Goal: Check status: Check status

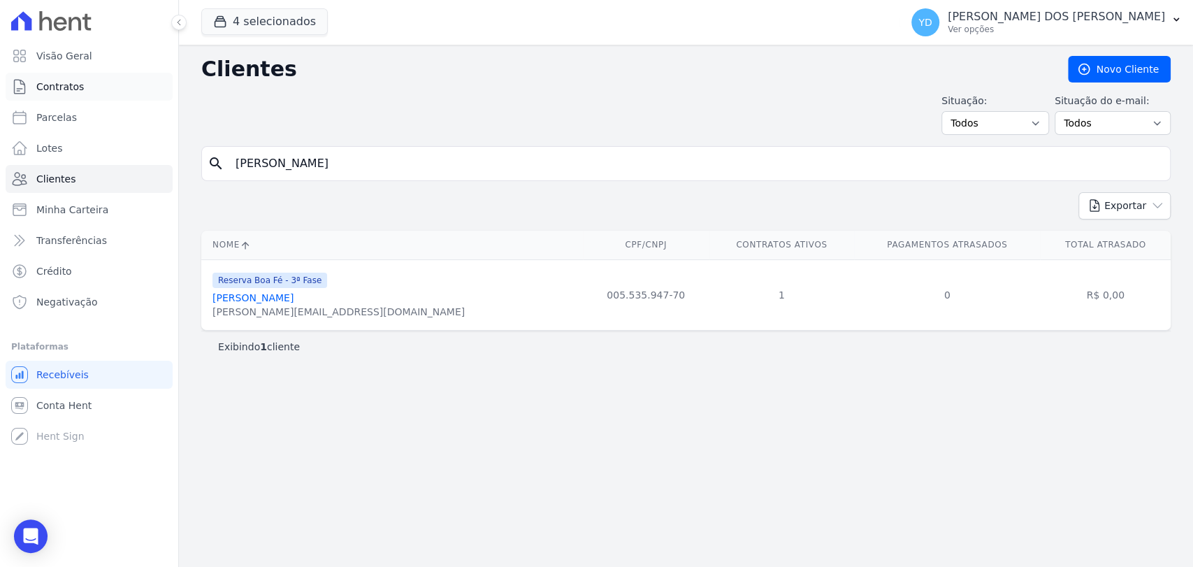
click at [36, 85] on span "Contratos" at bounding box center [60, 87] width 48 height 14
click at [403, 174] on input "Sergio Henrique Luparelli" at bounding box center [696, 164] width 938 height 28
click at [385, 95] on div "Situação: Todos Adimplentes Inadimplentes Situação do e-mail: Todos Confirmado …" at bounding box center [686, 114] width 970 height 41
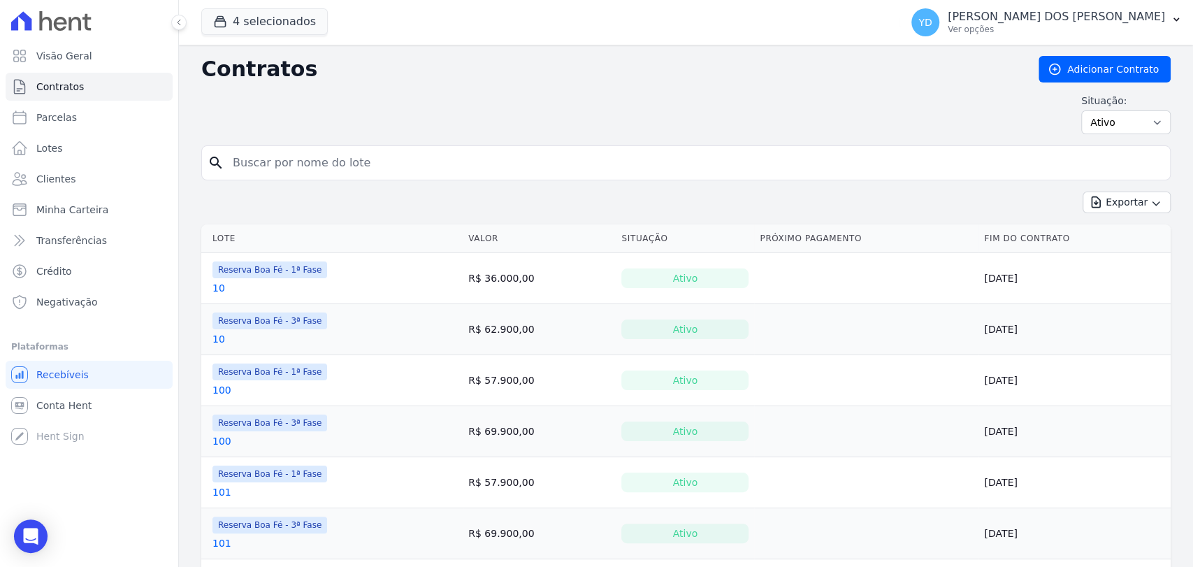
click at [258, 145] on div "search" at bounding box center [686, 162] width 970 height 35
click at [260, 157] on input "search" at bounding box center [694, 163] width 940 height 28
type input "129"
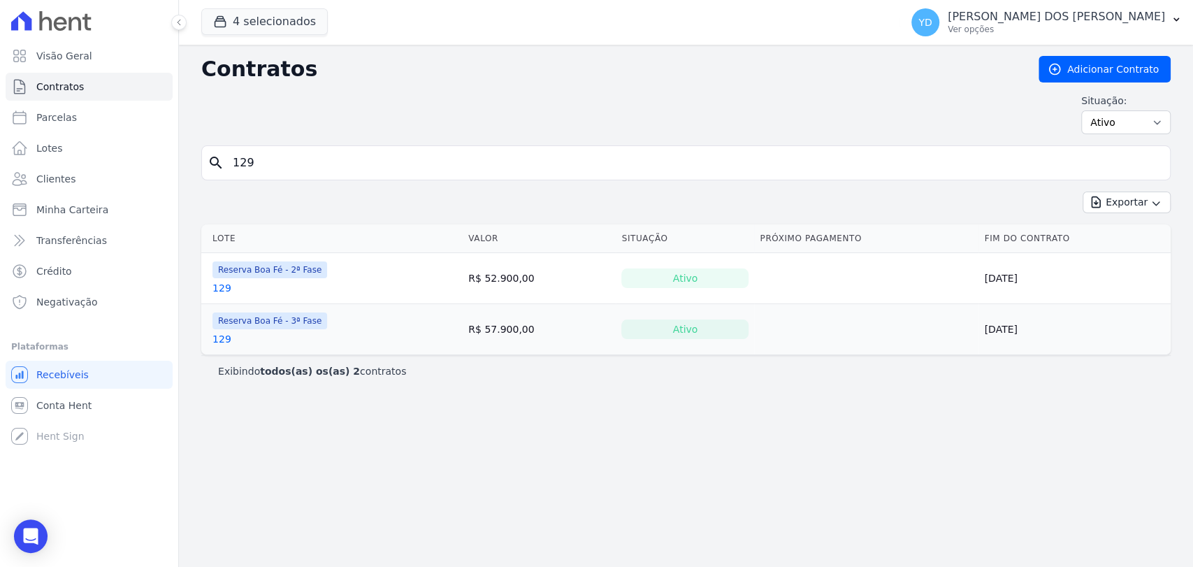
drag, startPoint x: 220, startPoint y: 288, endPoint x: 229, endPoint y: 289, distance: 8.5
drag, startPoint x: 229, startPoint y: 289, endPoint x: 221, endPoint y: 287, distance: 8.0
click at [275, 154] on input "129" at bounding box center [694, 163] width 940 height 28
type input "130"
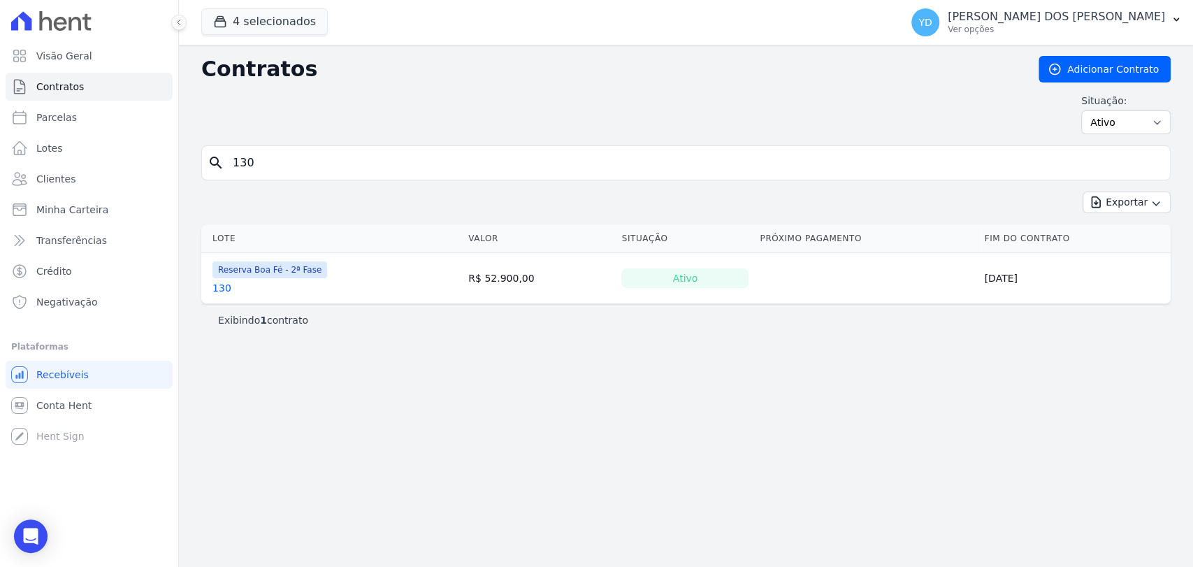
click at [262, 171] on input "130" at bounding box center [694, 163] width 940 height 28
type input "129"
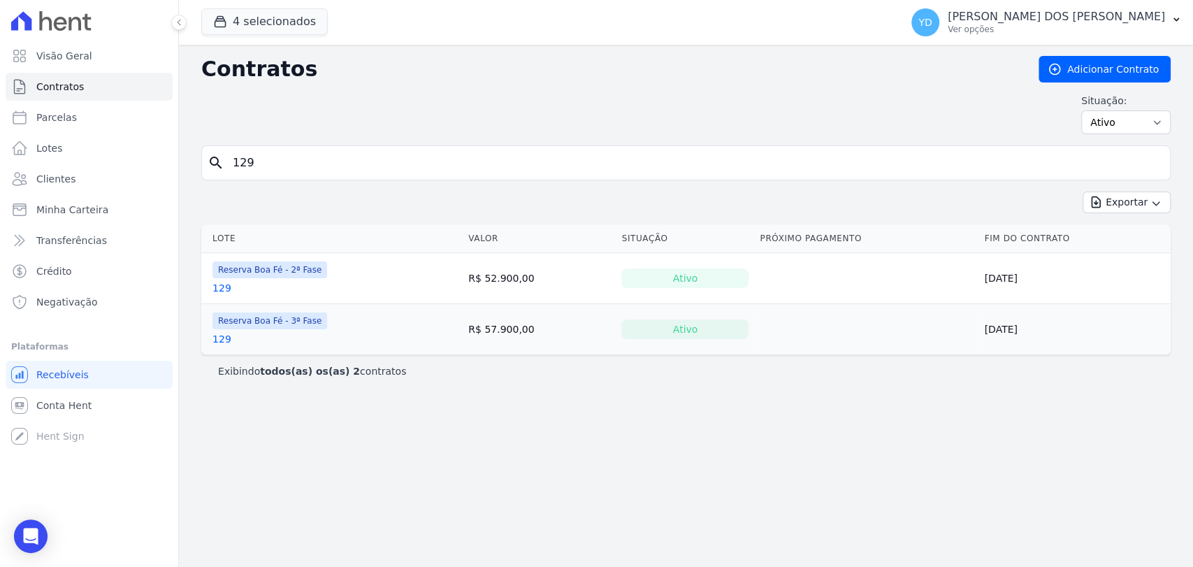
click at [220, 287] on link "129" at bounding box center [222, 288] width 19 height 14
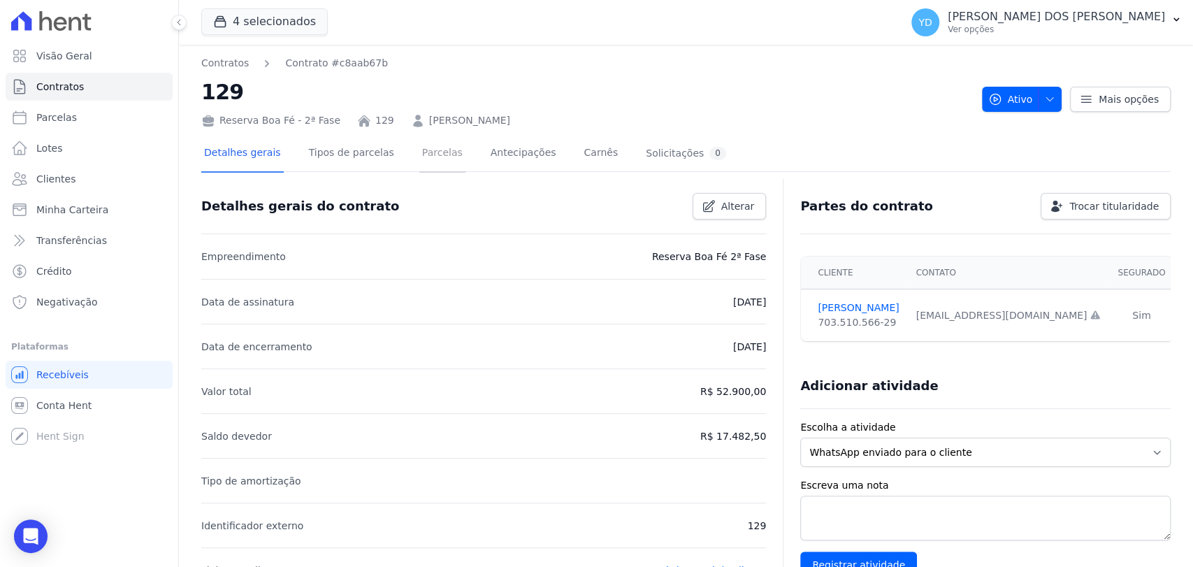
click at [426, 152] on link "Parcelas" at bounding box center [442, 154] width 46 height 37
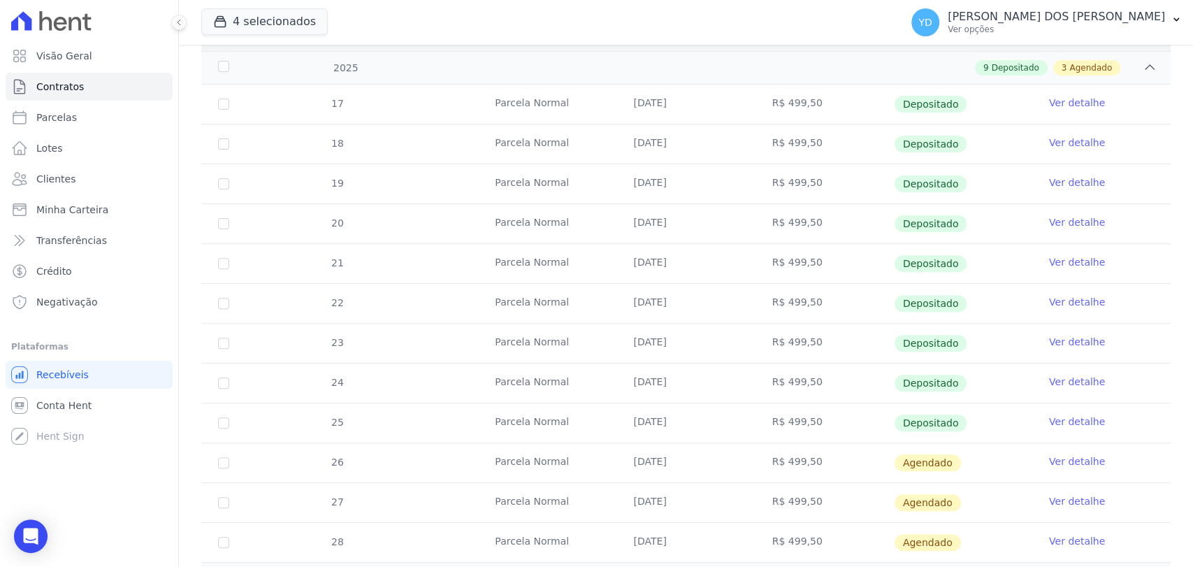
scroll to position [377, 0]
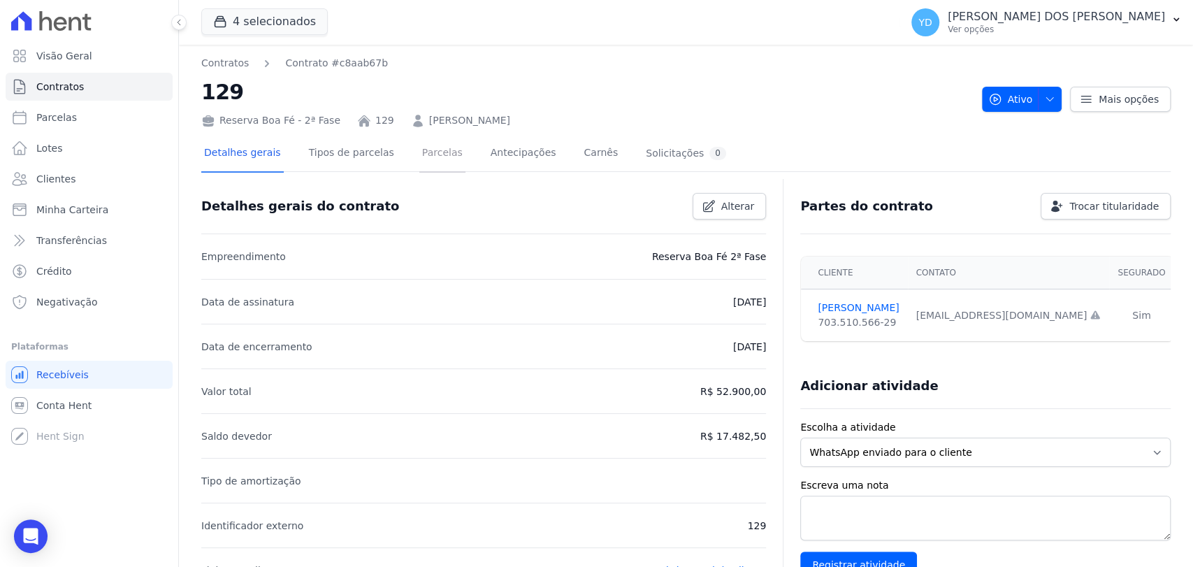
click at [419, 163] on link "Parcelas" at bounding box center [442, 154] width 46 height 37
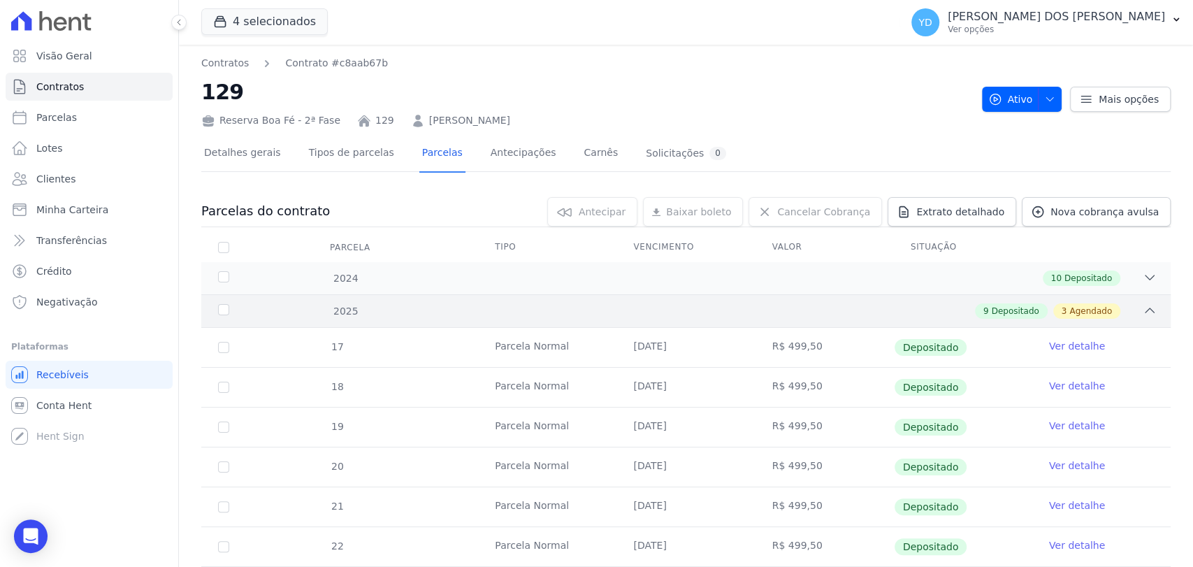
scroll to position [377, 0]
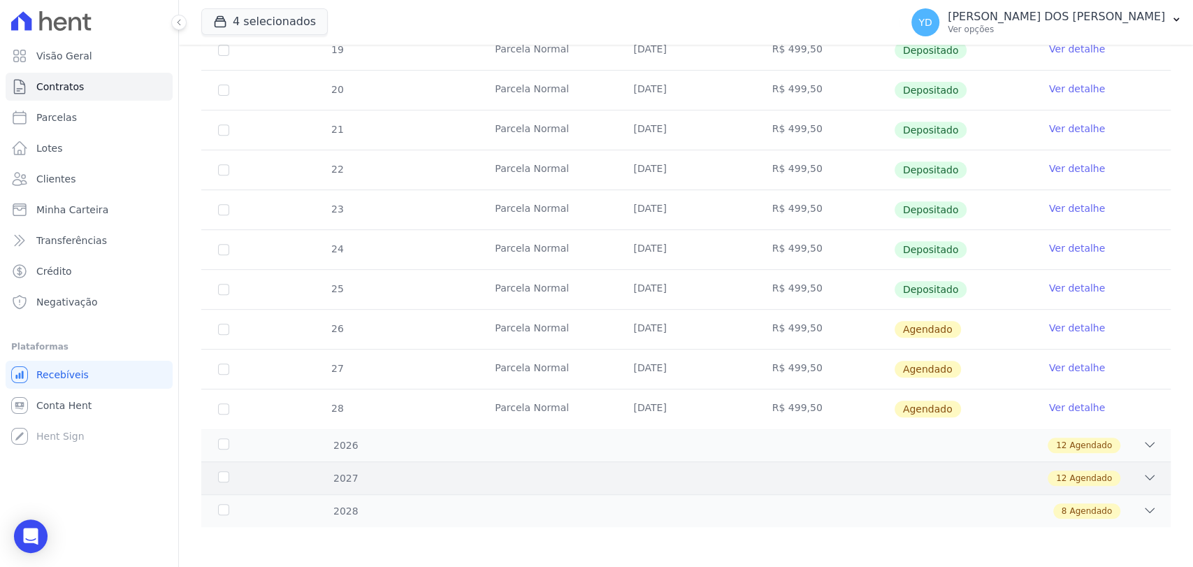
click at [467, 489] on div "2027 12 Agendado" at bounding box center [686, 477] width 970 height 33
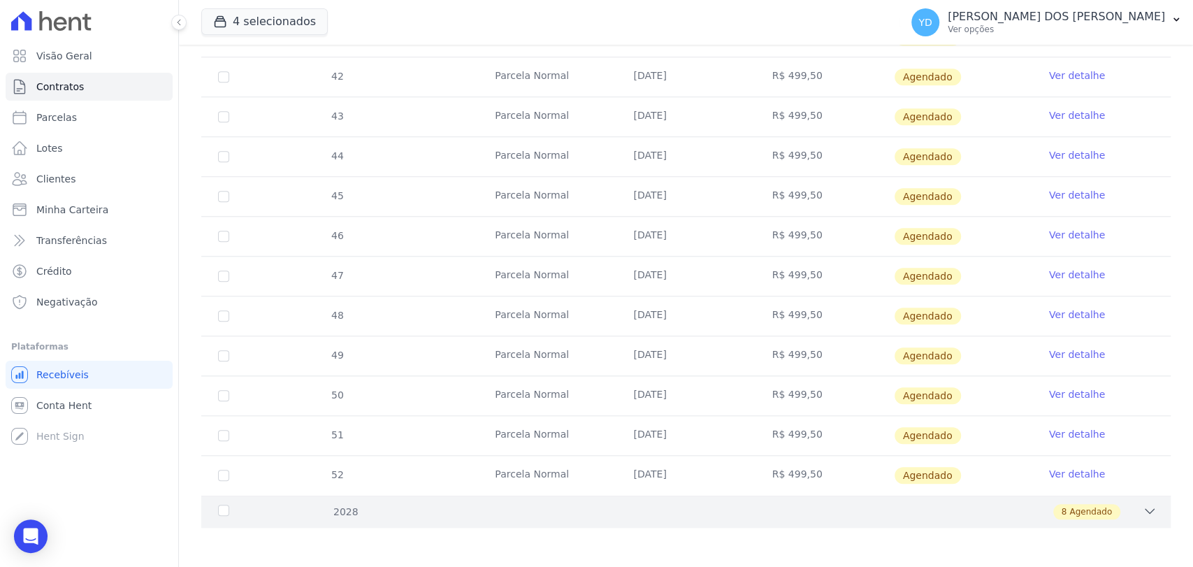
click at [446, 513] on div "8 Agendado" at bounding box center [733, 511] width 847 height 15
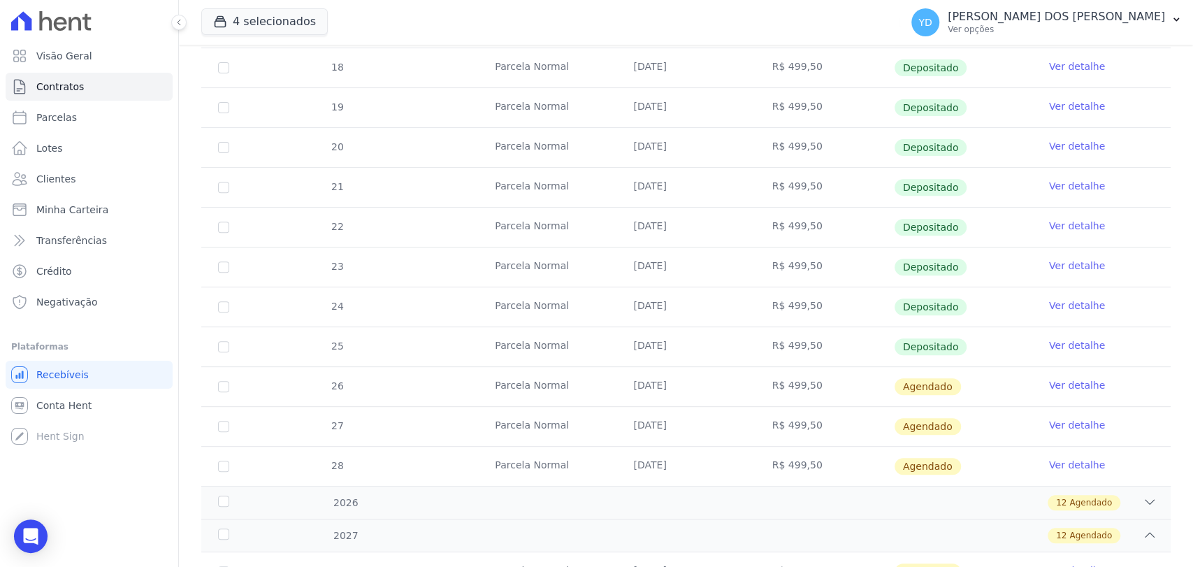
scroll to position [318, 0]
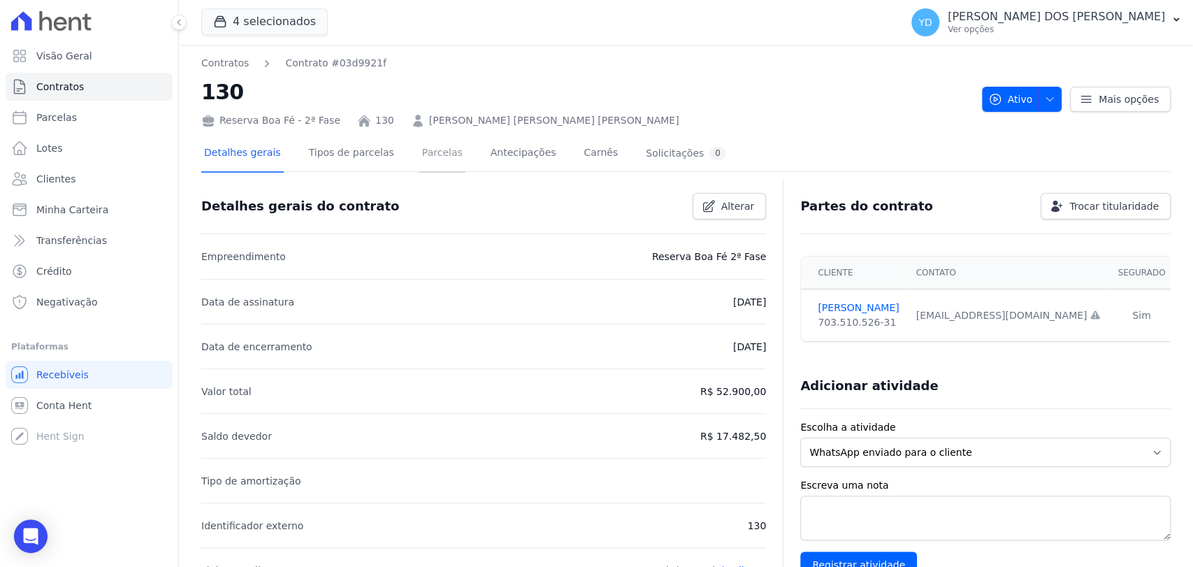
click at [423, 149] on link "Parcelas" at bounding box center [442, 154] width 46 height 37
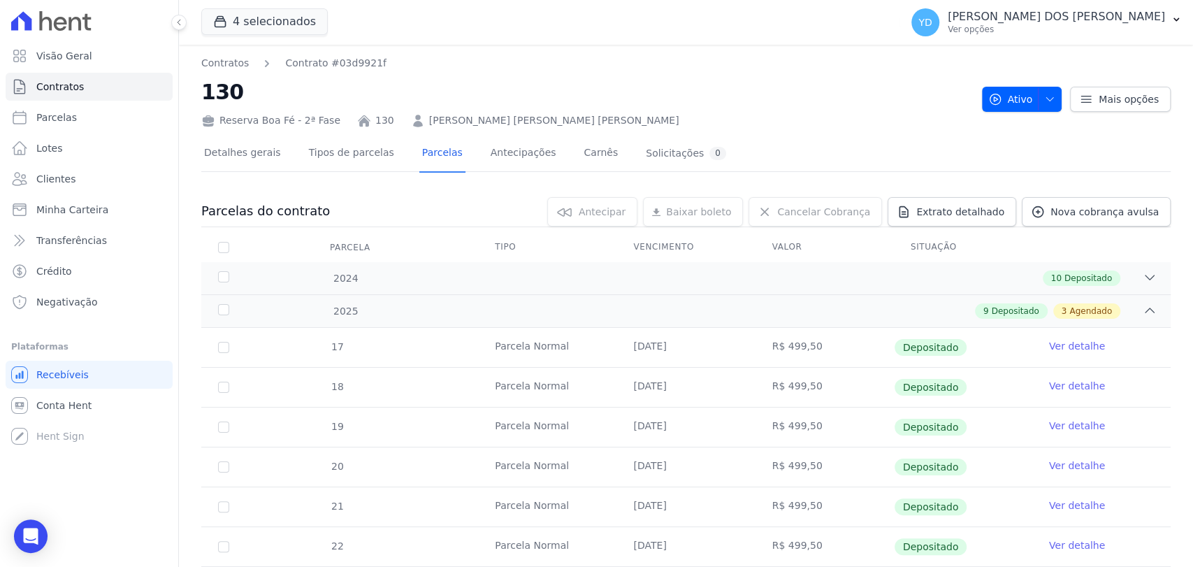
scroll to position [377, 0]
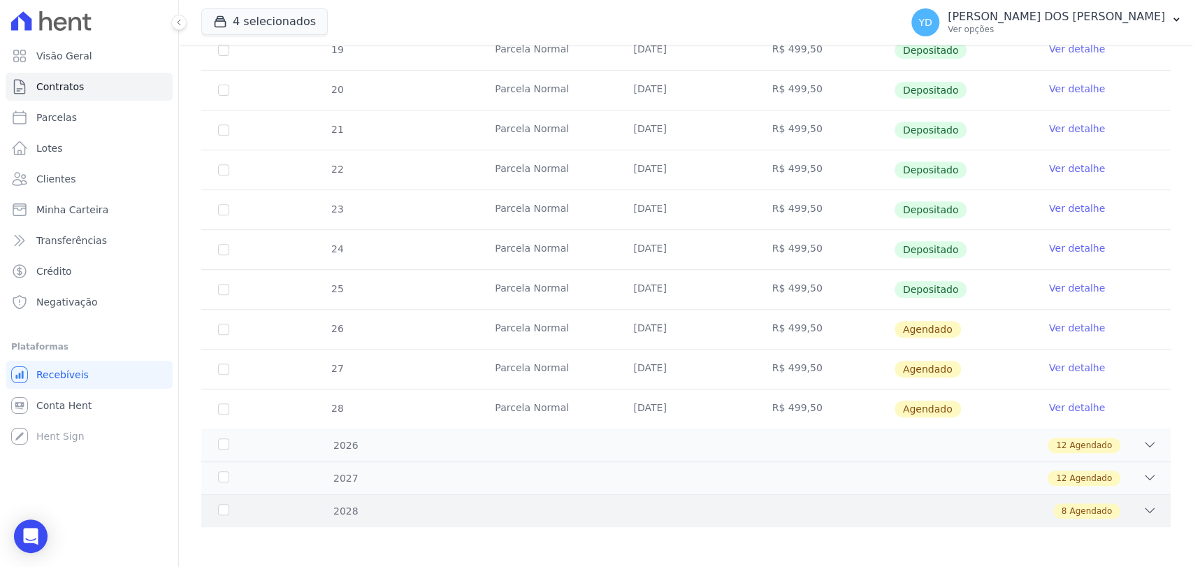
click at [587, 510] on div "8 Agendado" at bounding box center [733, 510] width 847 height 15
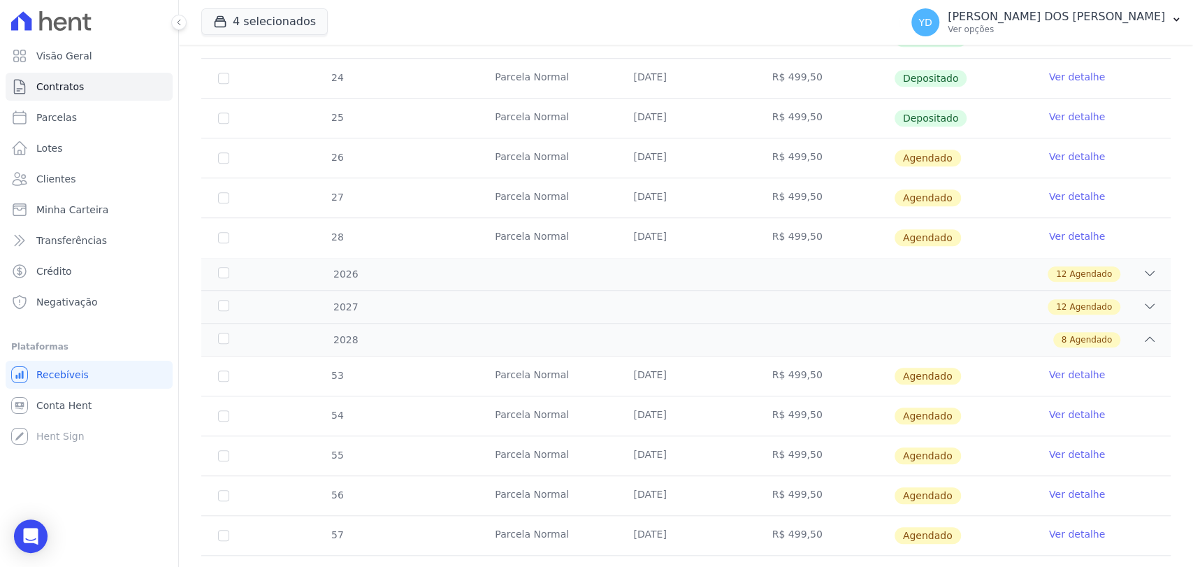
scroll to position [462, 0]
